Goal: Task Accomplishment & Management: Complete application form

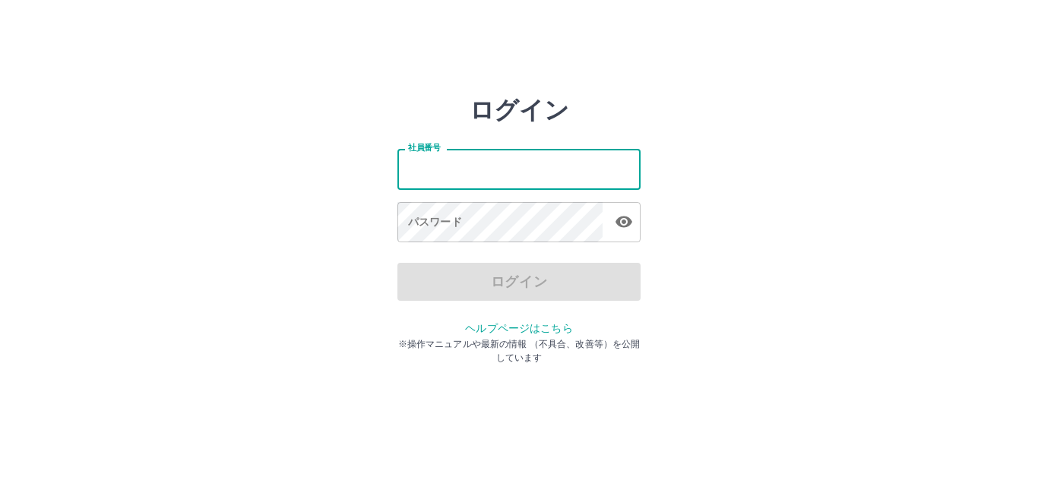
type input "*******"
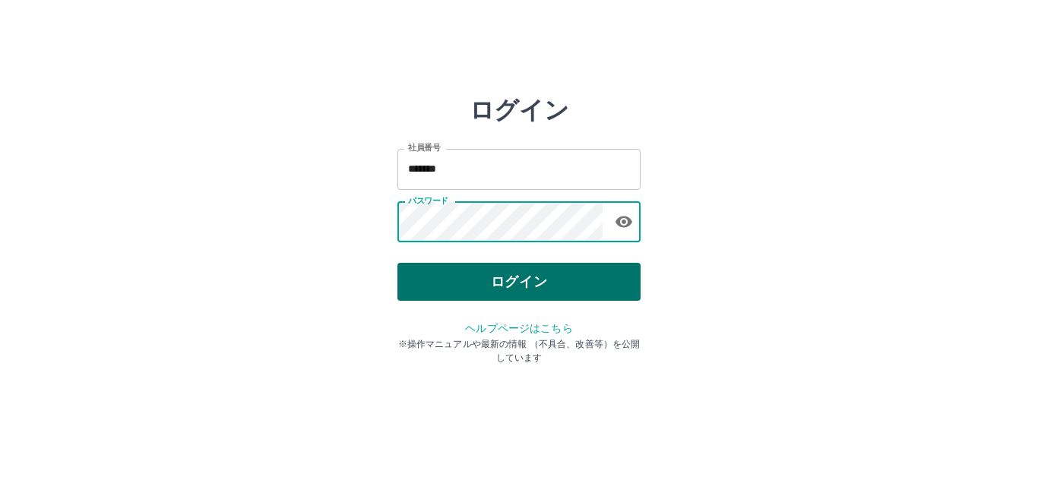
click at [505, 277] on button "ログイン" at bounding box center [519, 282] width 243 height 38
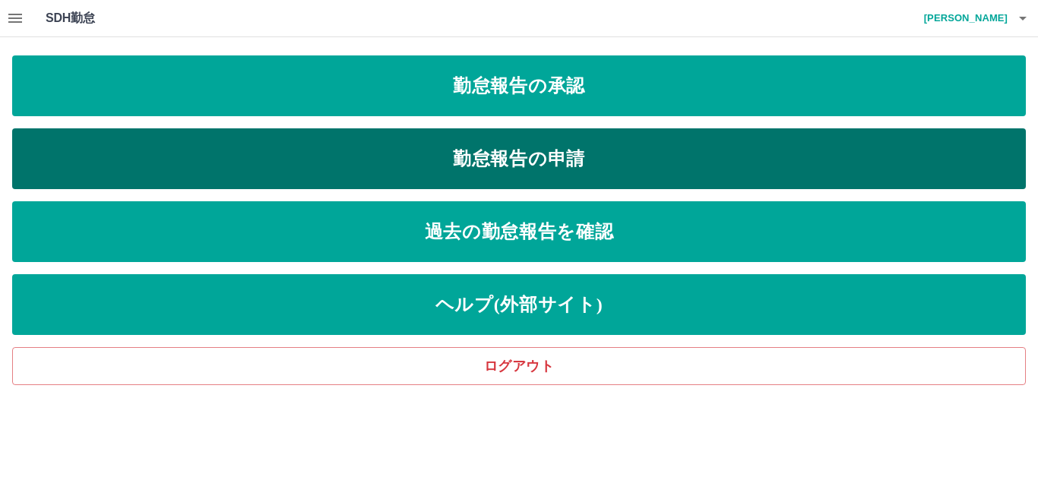
click at [516, 167] on link "勤怠報告の申請" at bounding box center [519, 158] width 1014 height 61
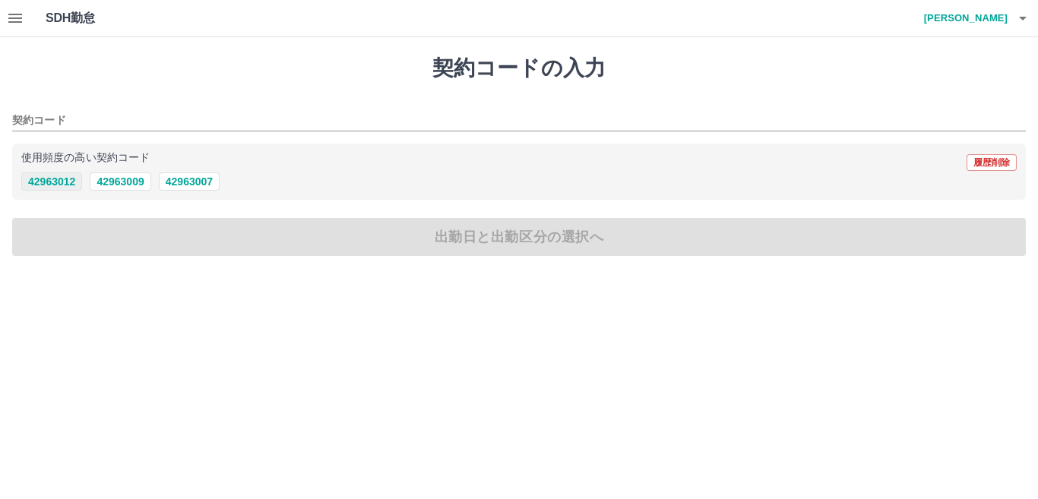
click at [64, 186] on button "42963012" at bounding box center [51, 182] width 61 height 18
type input "********"
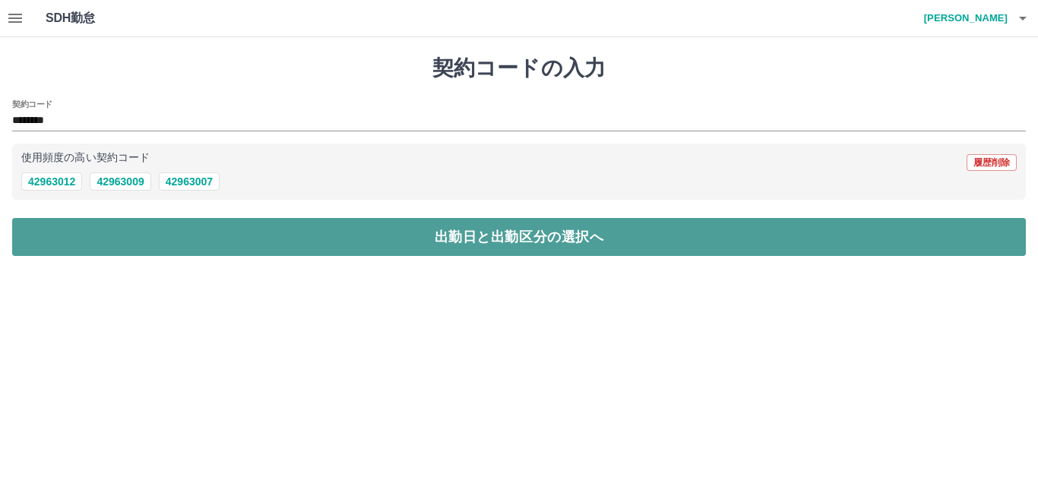
click at [109, 226] on button "出勤日と出勤区分の選択へ" at bounding box center [519, 237] width 1014 height 38
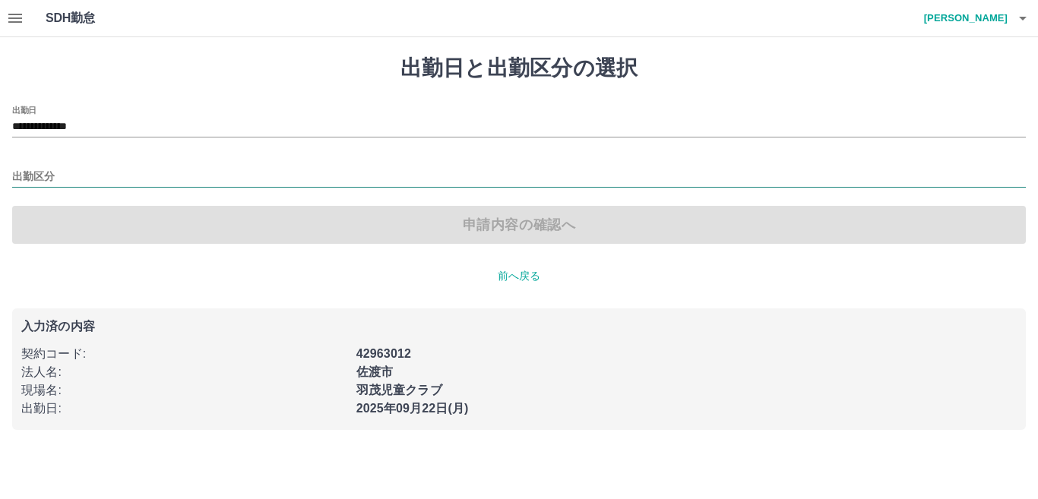
click at [125, 176] on input "出勤区分" at bounding box center [519, 177] width 1014 height 19
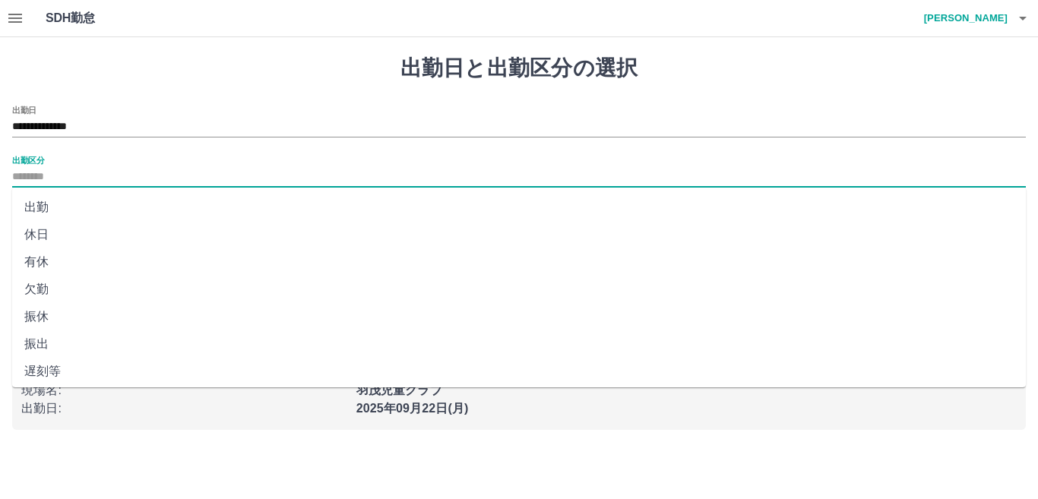
click at [47, 203] on li "出勤" at bounding box center [519, 207] width 1014 height 27
type input "**"
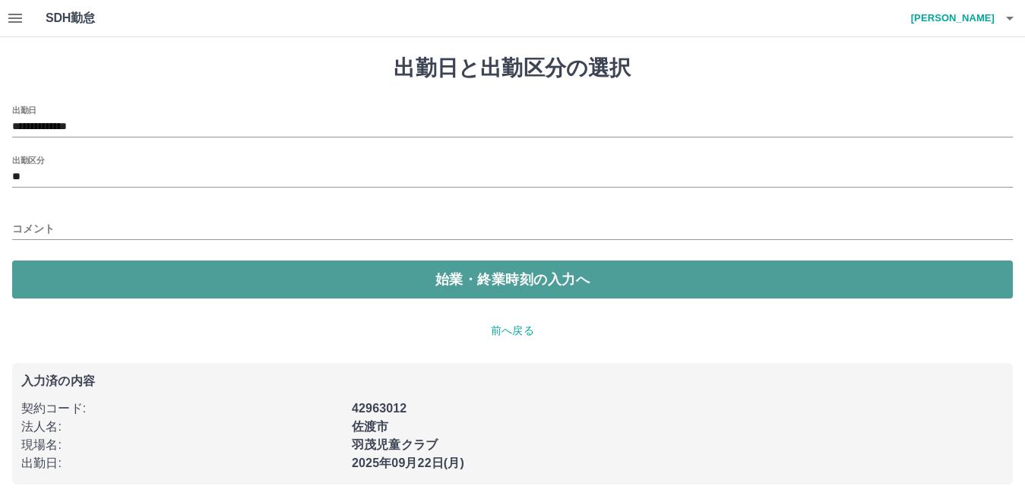
click at [67, 267] on button "始業・終業時刻の入力へ" at bounding box center [512, 280] width 1001 height 38
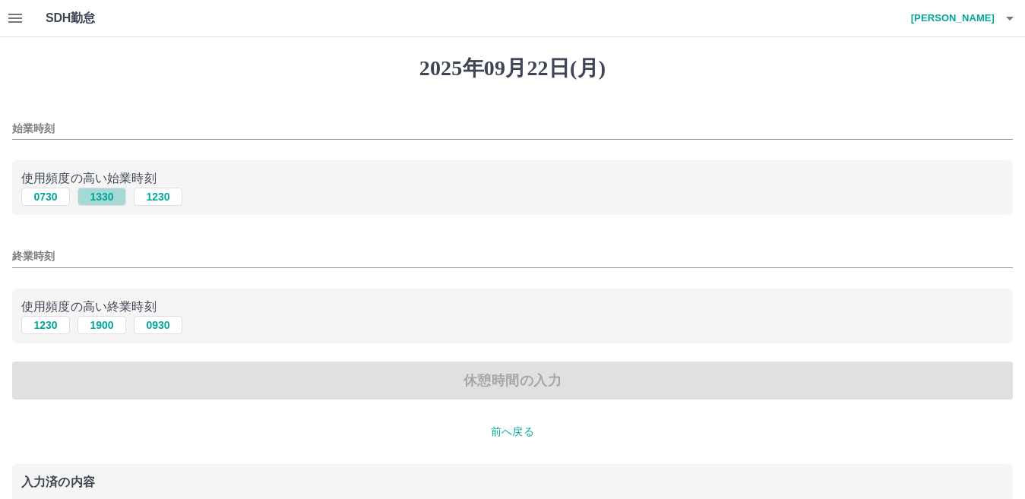
click at [105, 201] on button "1330" at bounding box center [102, 197] width 49 height 18
type input "****"
click at [94, 321] on button "1900" at bounding box center [102, 325] width 49 height 18
type input "****"
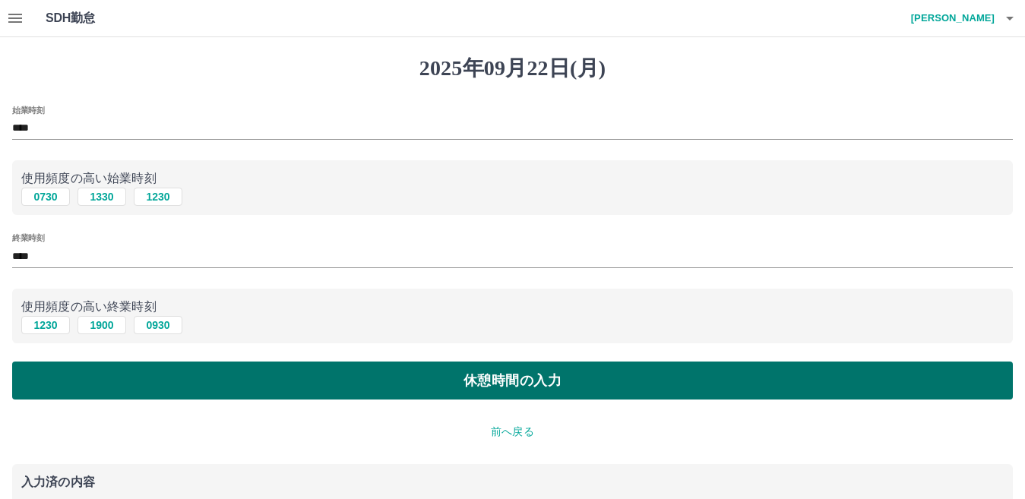
click at [120, 380] on button "休憩時間の入力" at bounding box center [512, 381] width 1001 height 38
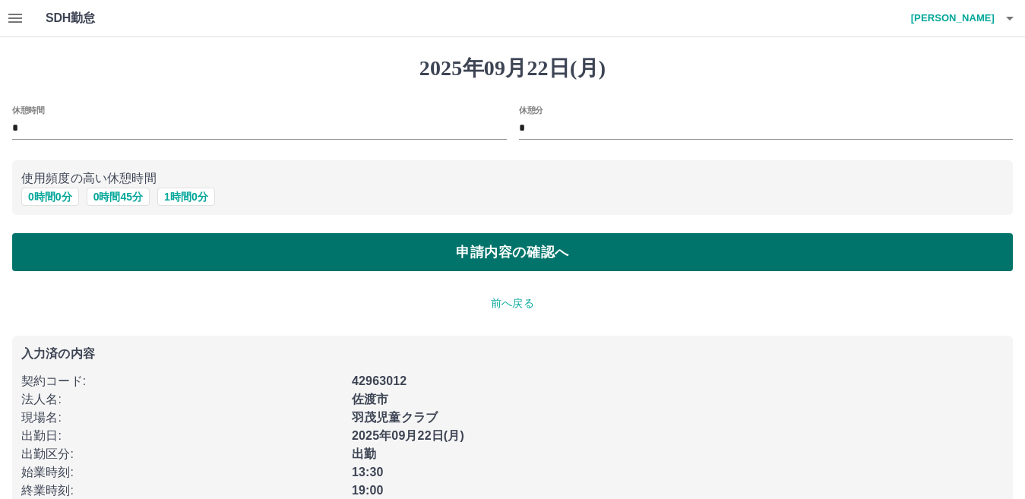
click at [363, 253] on button "申請内容の確認へ" at bounding box center [512, 252] width 1001 height 38
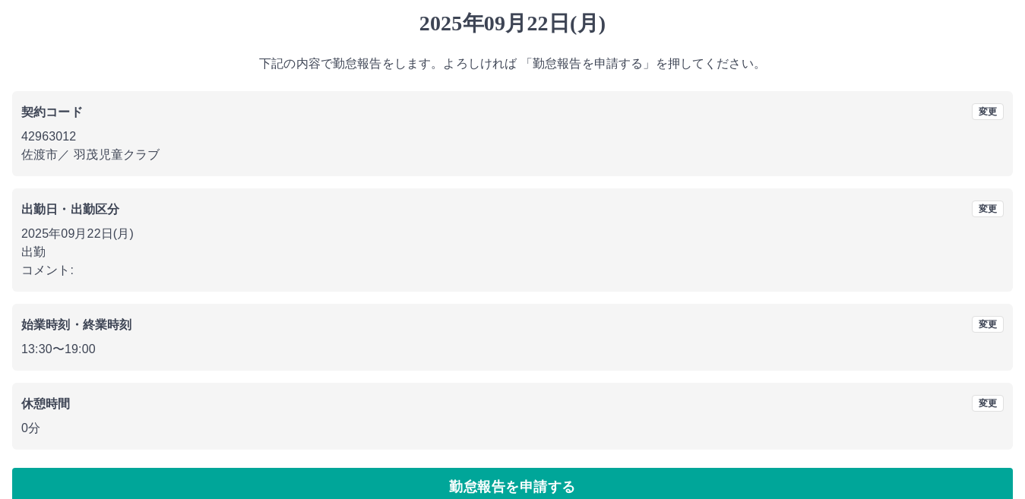
scroll to position [70, 0]
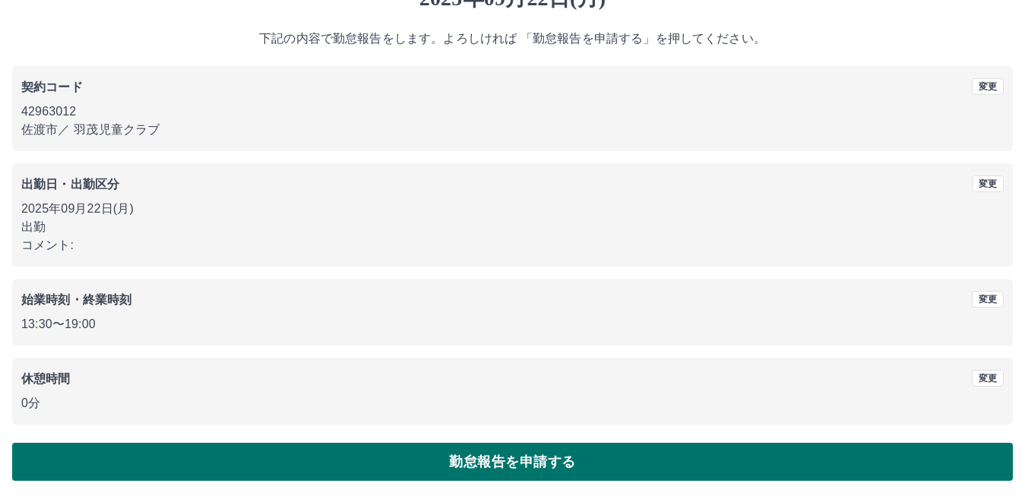
click at [400, 451] on button "勤怠報告を申請する" at bounding box center [512, 462] width 1001 height 38
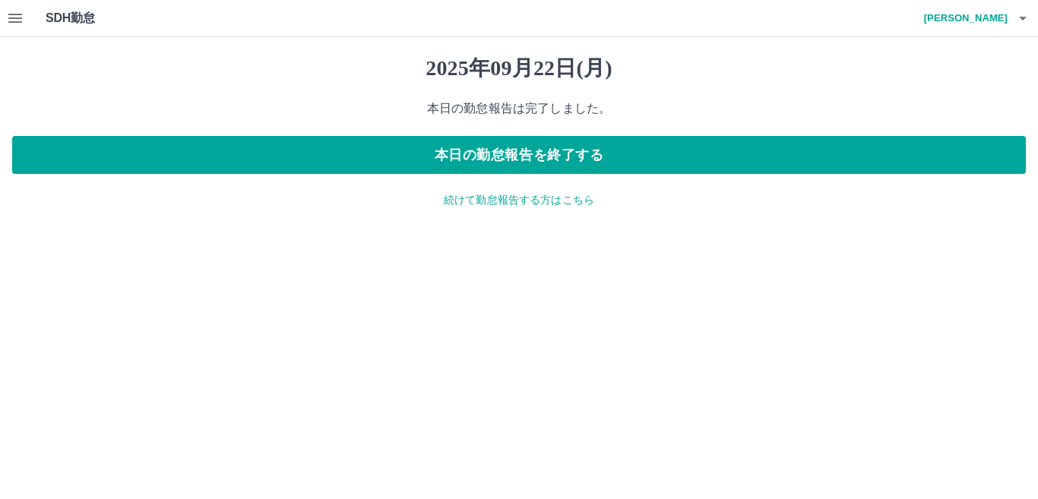
click at [21, 22] on icon "button" at bounding box center [15, 18] width 14 height 9
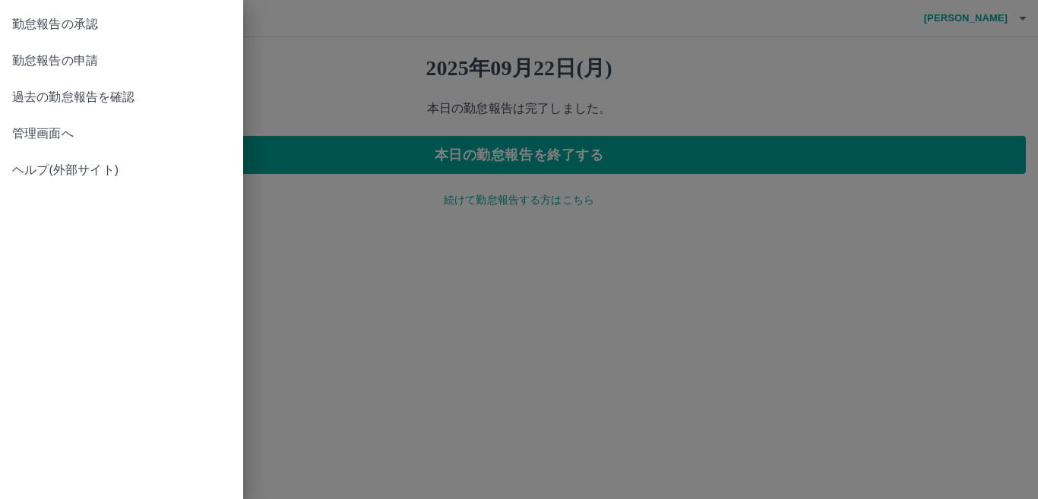
click at [36, 27] on span "勤怠報告の承認" at bounding box center [121, 24] width 219 height 18
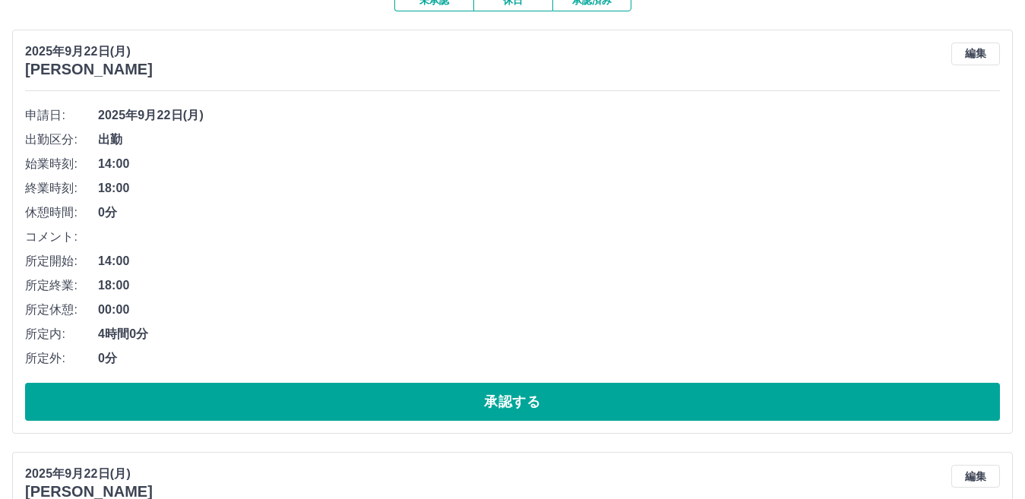
scroll to position [152, 0]
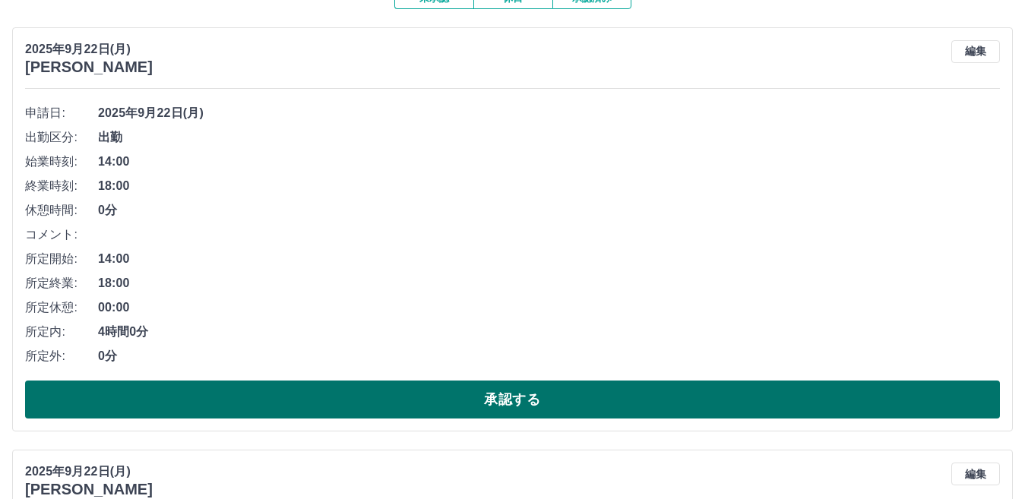
click at [290, 398] on button "承認する" at bounding box center [512, 400] width 975 height 38
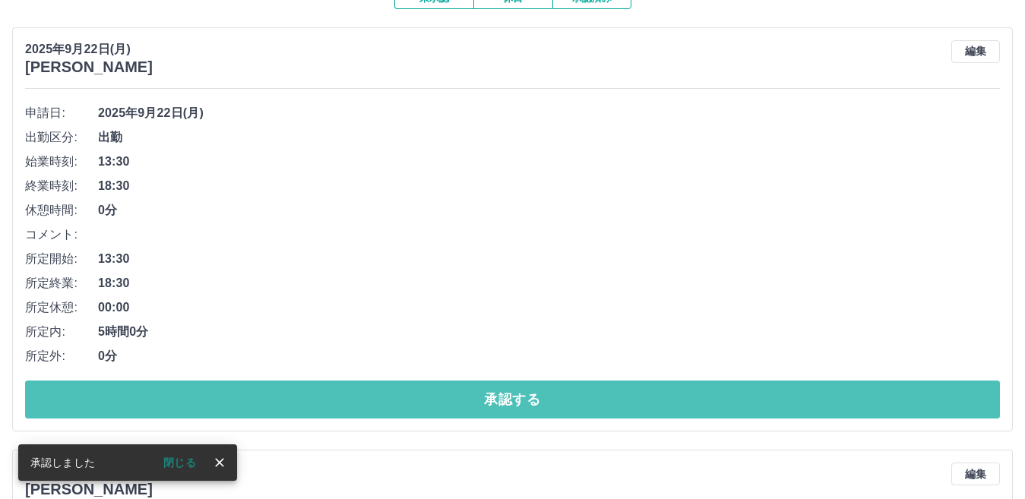
click at [290, 398] on button "承認する" at bounding box center [512, 400] width 975 height 38
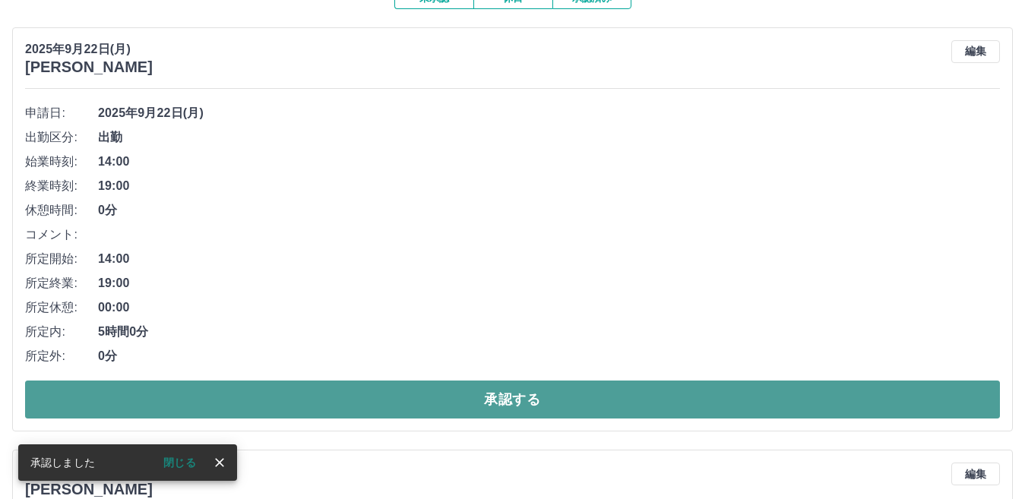
drag, startPoint x: 290, startPoint y: 398, endPoint x: 307, endPoint y: 394, distance: 17.1
click at [305, 396] on button "承認する" at bounding box center [512, 400] width 975 height 38
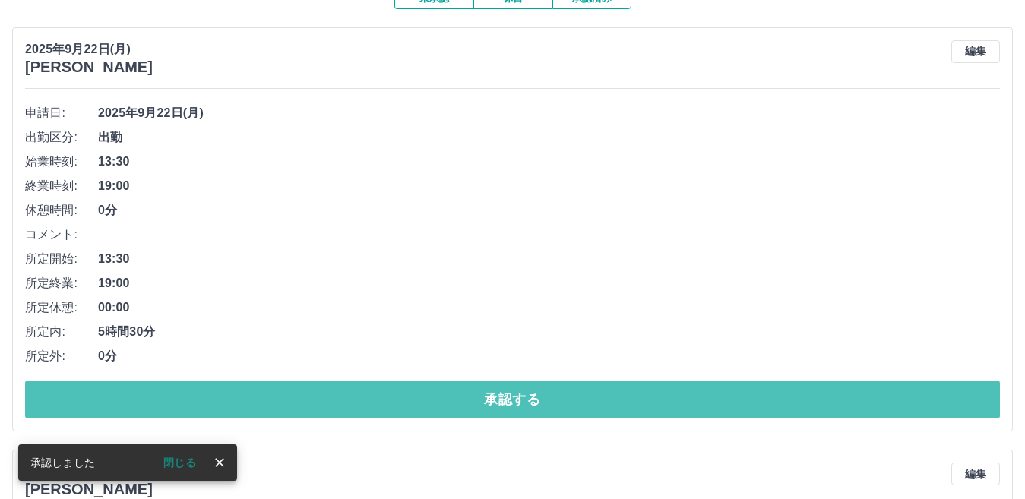
click at [307, 394] on button "承認する" at bounding box center [512, 400] width 975 height 38
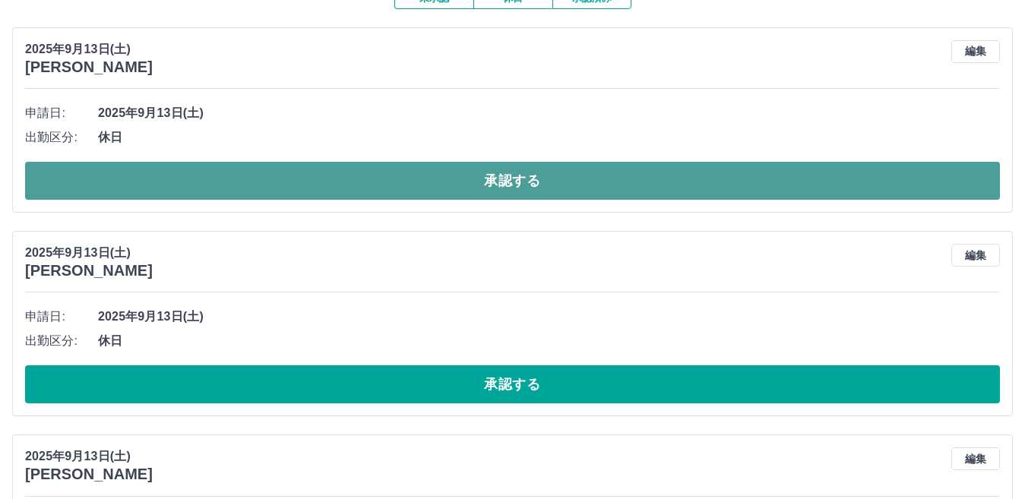
click at [302, 179] on button "承認する" at bounding box center [512, 181] width 975 height 38
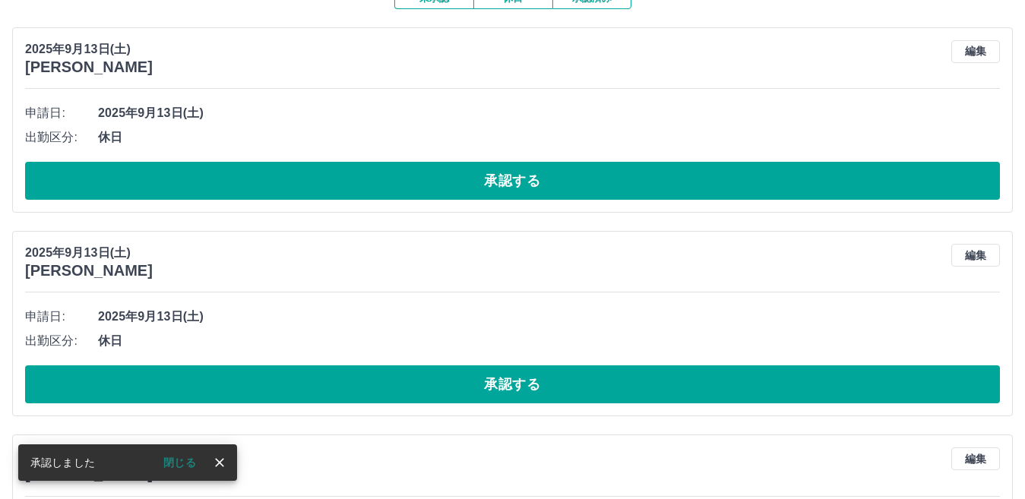
click at [302, 179] on button "承認する" at bounding box center [512, 181] width 975 height 38
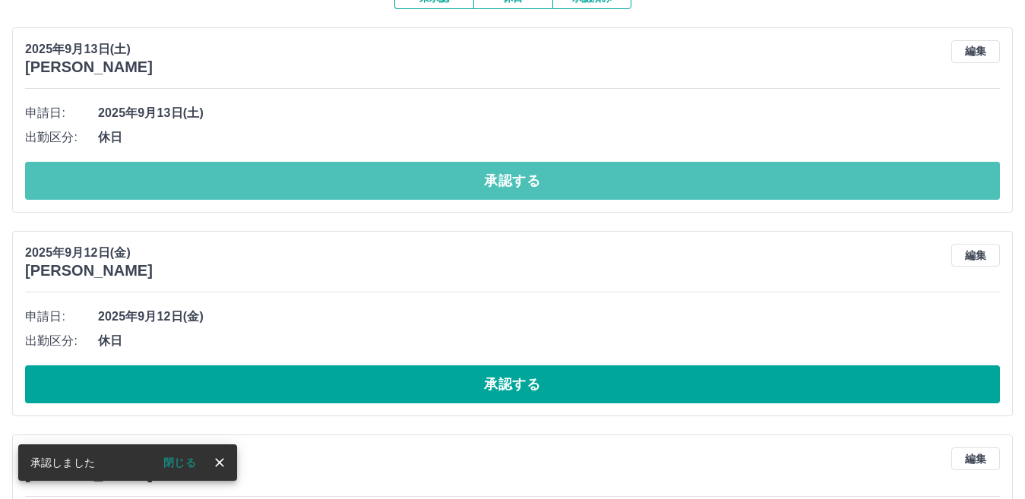
click at [302, 179] on button "承認する" at bounding box center [512, 181] width 975 height 38
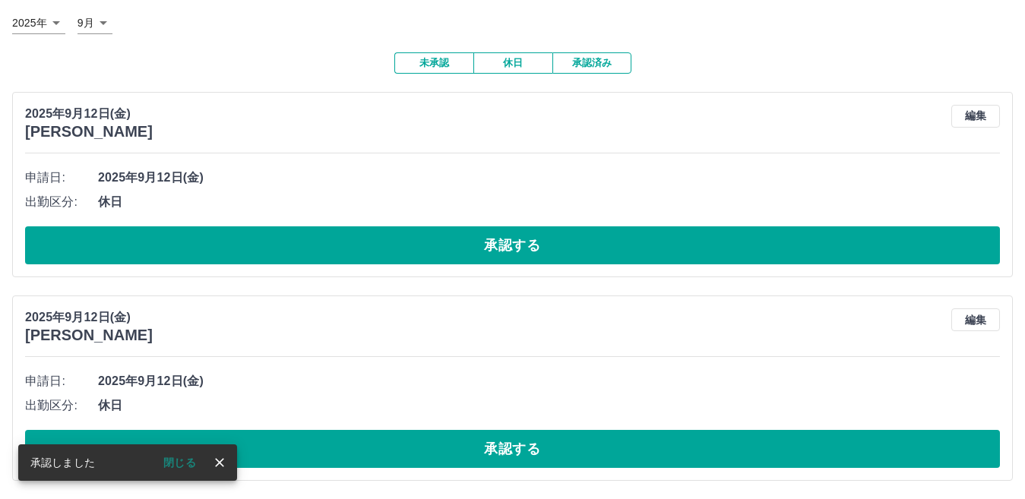
scroll to position [89, 0]
click at [302, 179] on span "2025年9月12日(金)" at bounding box center [549, 178] width 902 height 18
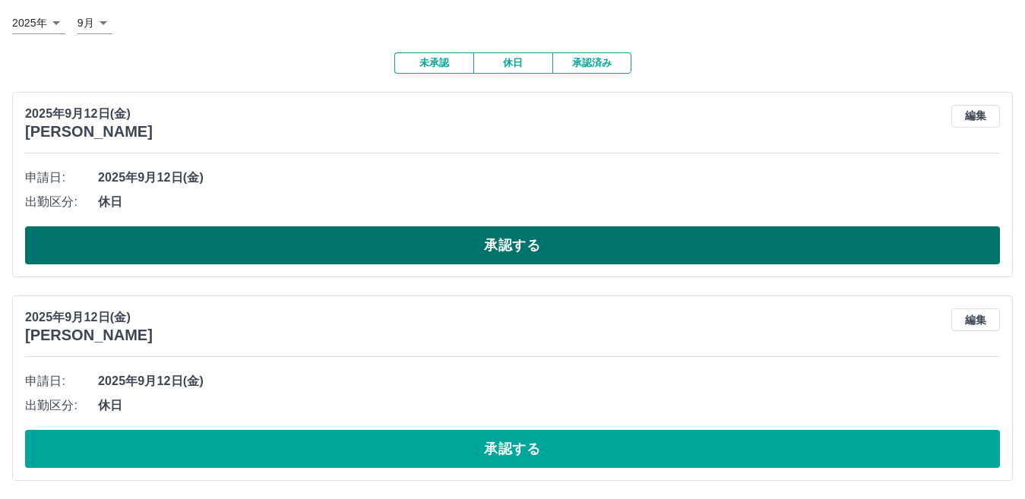
click at [318, 246] on button "承認する" at bounding box center [512, 245] width 975 height 38
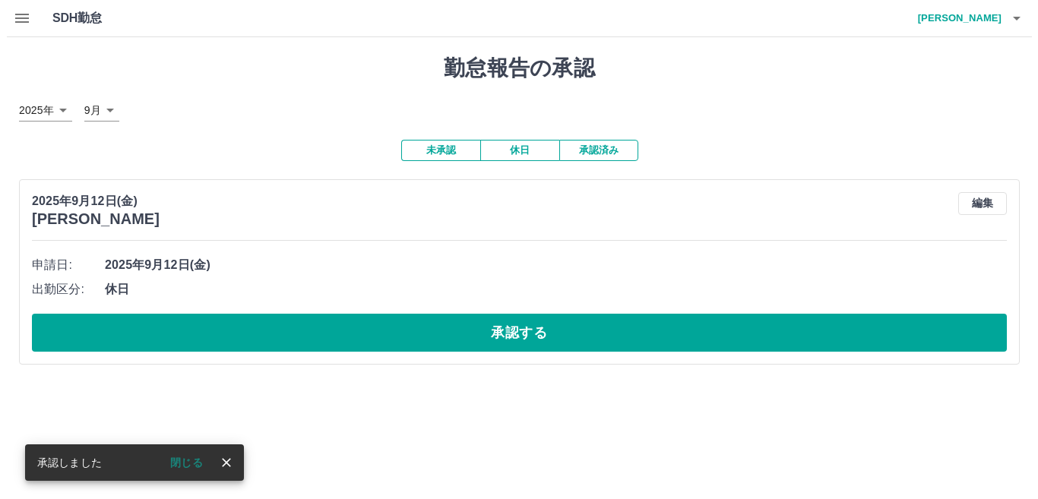
scroll to position [0, 0]
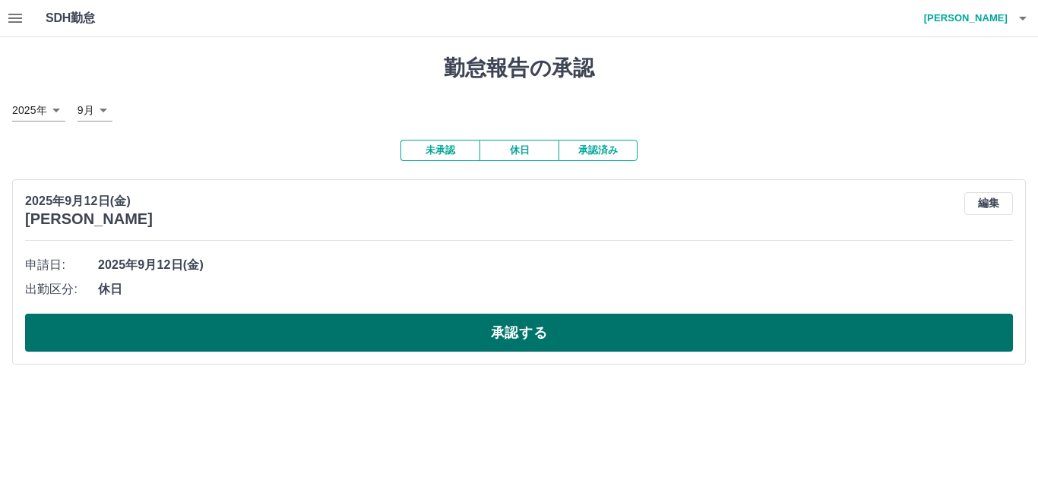
click at [318, 325] on button "承認する" at bounding box center [519, 333] width 988 height 38
